Goal: Find contact information: Find contact information

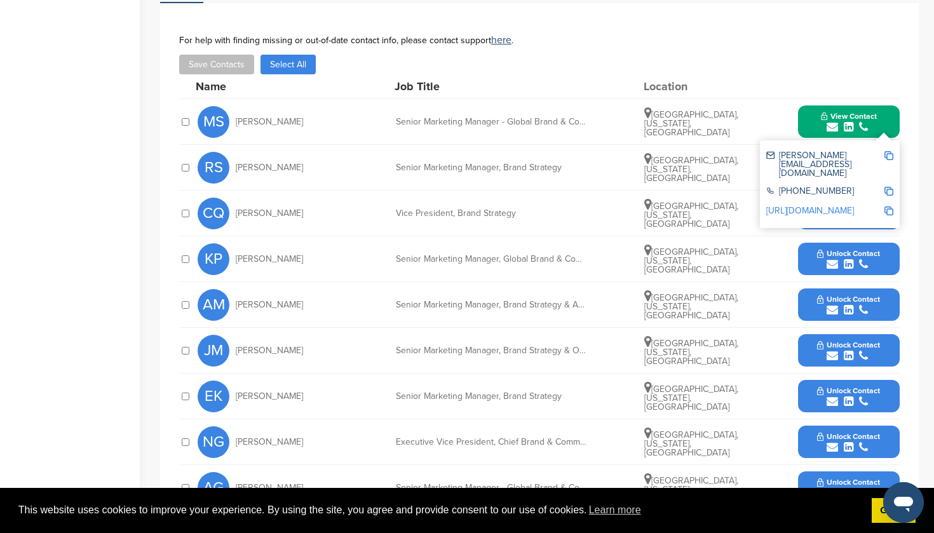
click at [889, 156] on img at bounding box center [888, 155] width 9 height 9
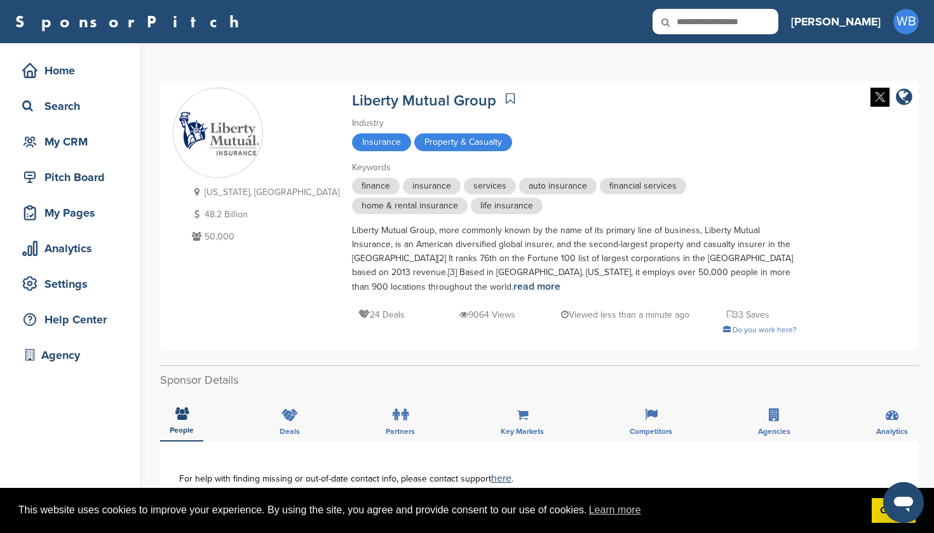
click at [763, 19] on input "text" at bounding box center [715, 21] width 126 height 25
type input "*******"
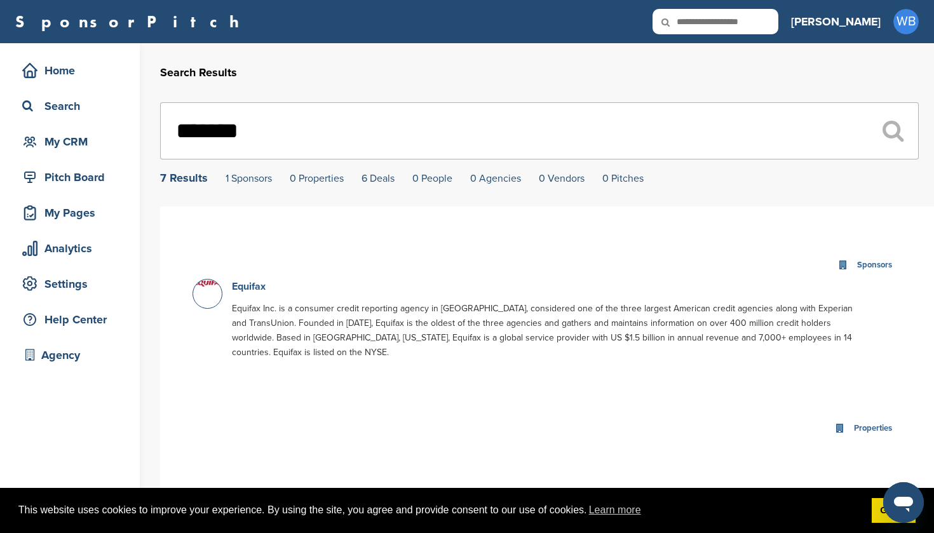
click at [238, 286] on link "Equifax" at bounding box center [249, 286] width 34 height 13
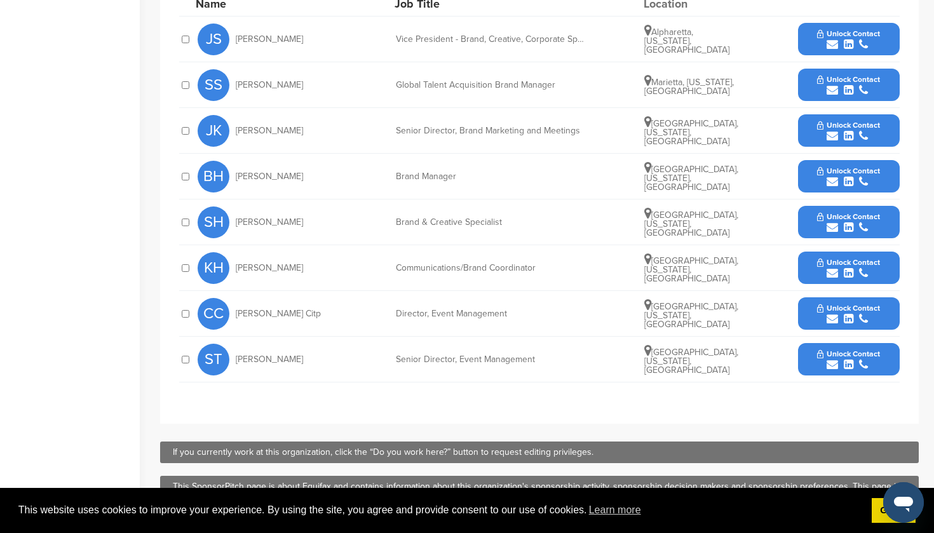
scroll to position [581, 0]
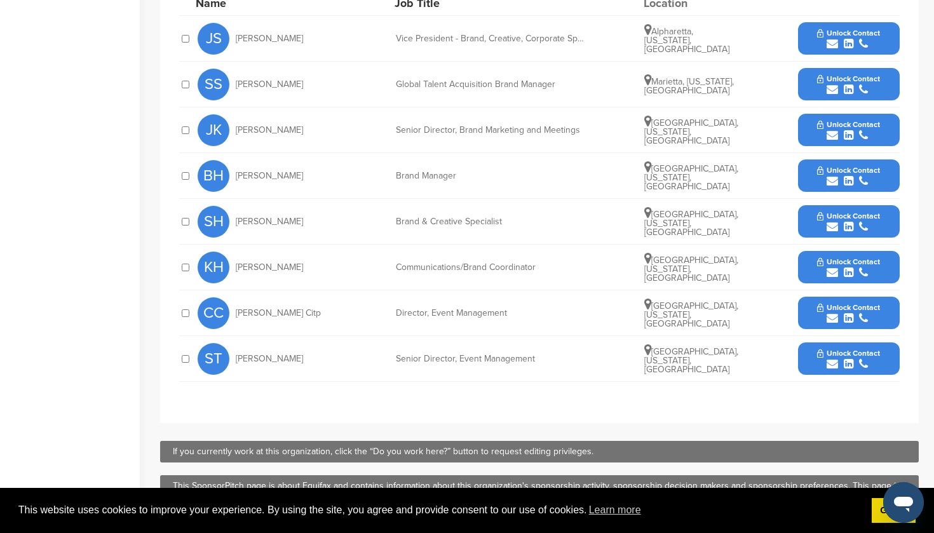
click at [847, 169] on span "Unlock Contact" at bounding box center [848, 170] width 63 height 9
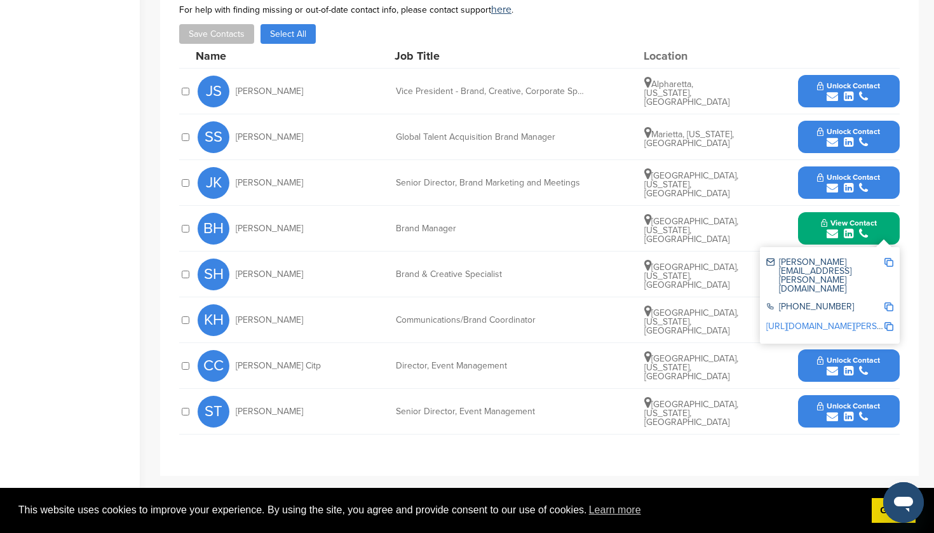
scroll to position [524, 0]
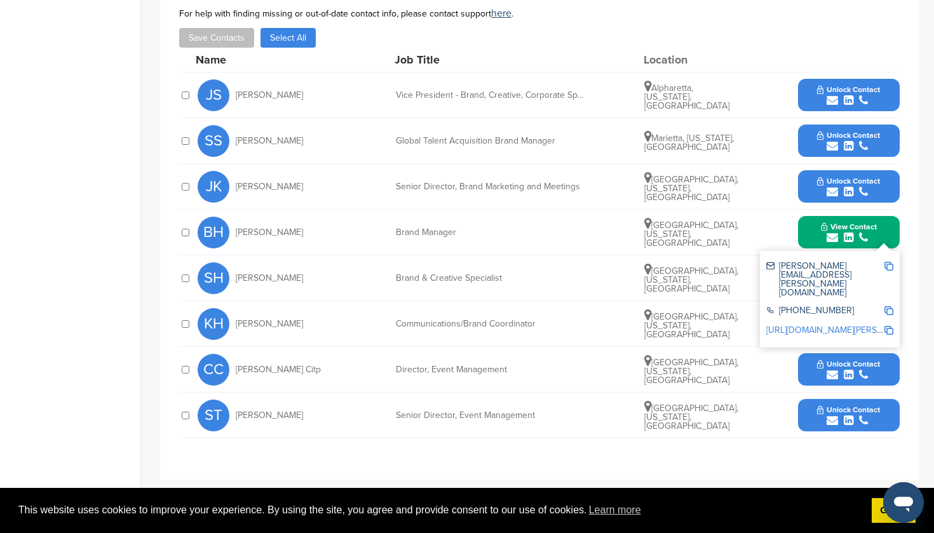
drag, startPoint x: 235, startPoint y: 185, endPoint x: 303, endPoint y: 186, distance: 68.0
click at [303, 186] on div "JK Julia Karrenbauer" at bounding box center [268, 187] width 140 height 32
copy span "Julia Karrenbauer"
click at [360, 213] on div "BH Brenda Hill Brand Manager Atlanta, Georgia, United States View Contact brend…" at bounding box center [549, 232] width 702 height 45
click at [848, 181] on span "Unlock Contact" at bounding box center [848, 181] width 63 height 9
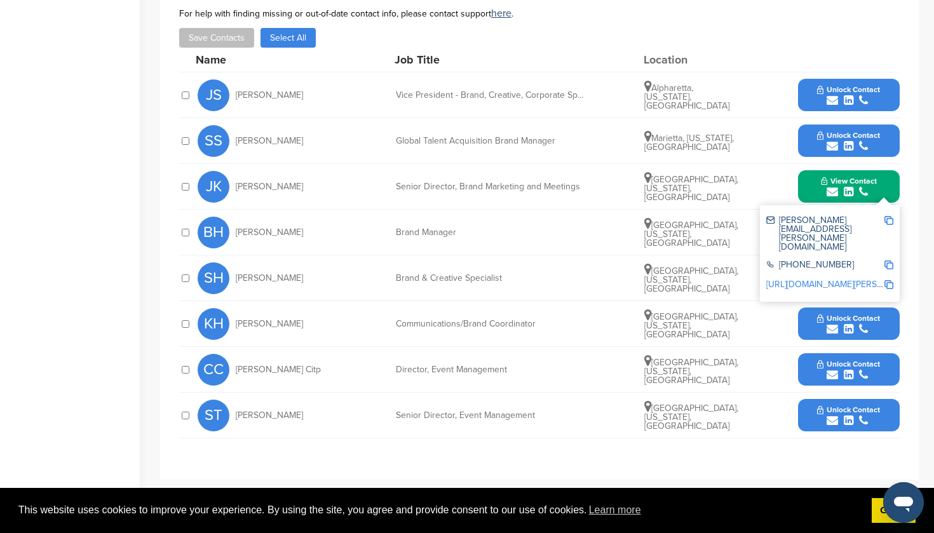
click at [889, 219] on img at bounding box center [888, 220] width 9 height 9
click at [891, 219] on img at bounding box center [888, 220] width 9 height 9
